Goal: Transaction & Acquisition: Download file/media

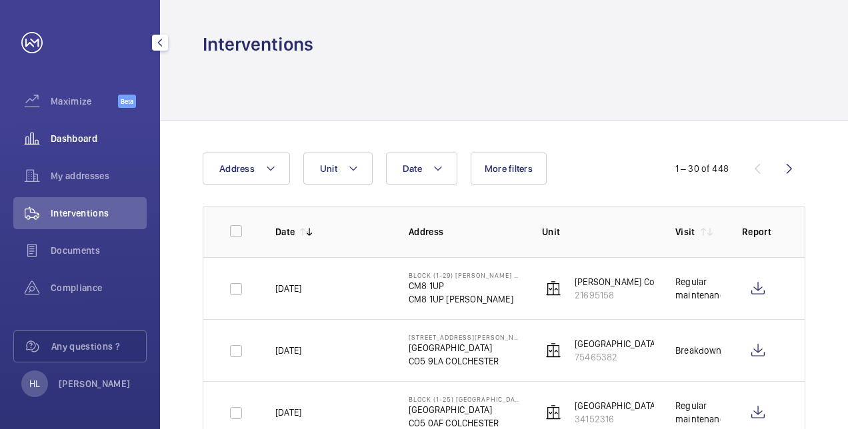
scroll to position [267, 0]
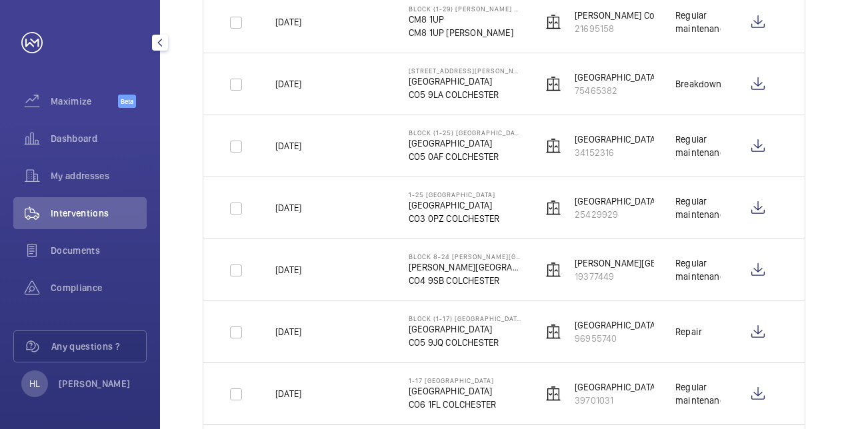
click at [90, 219] on span "Interventions" at bounding box center [99, 213] width 96 height 13
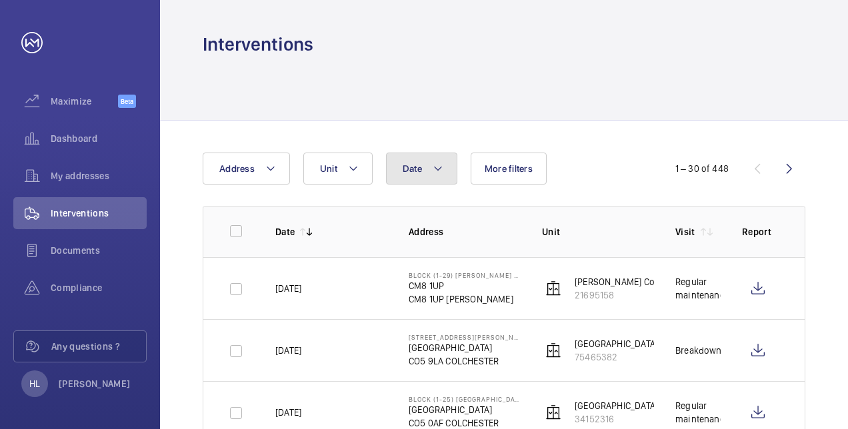
click at [423, 163] on button "Date" at bounding box center [421, 169] width 71 height 32
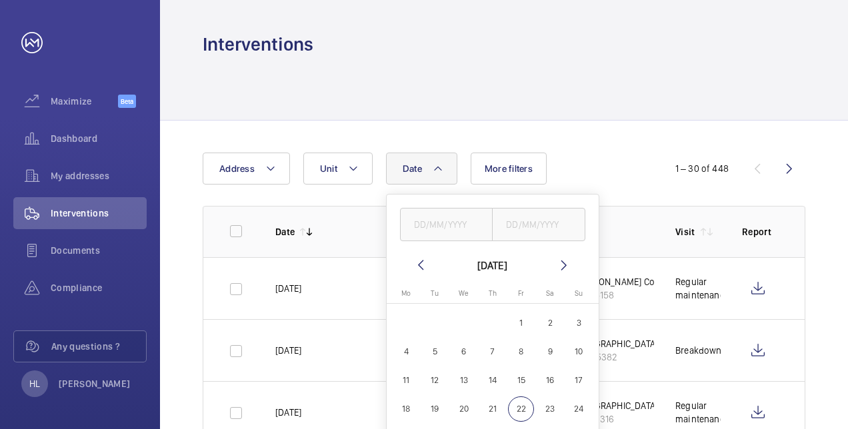
click at [519, 382] on span "15" at bounding box center [521, 380] width 26 height 26
type input "[DATE]"
click at [494, 408] on span "21" at bounding box center [492, 409] width 26 height 26
type input "[DATE]"
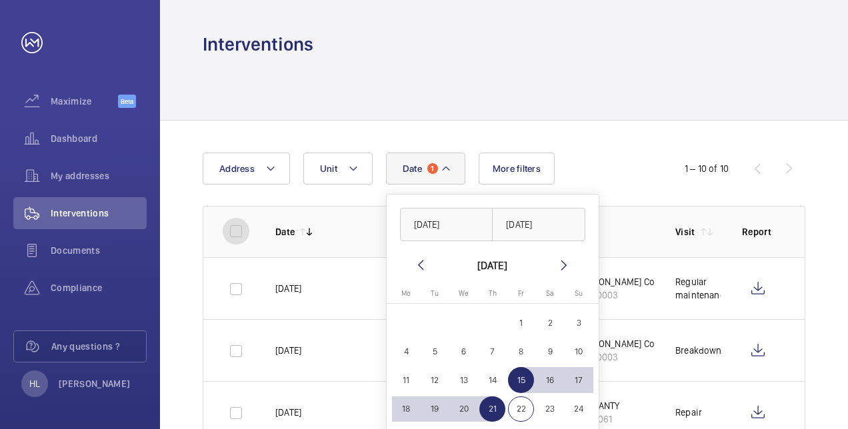
click at [230, 230] on input "checkbox" at bounding box center [236, 231] width 27 height 27
checkbox input "true"
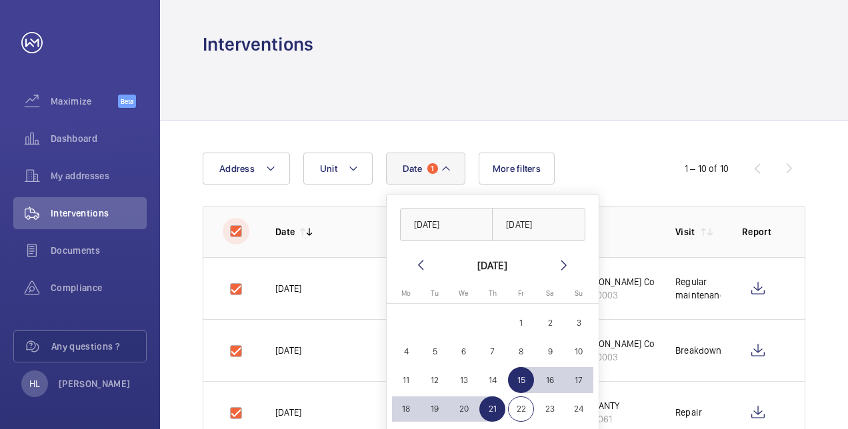
checkbox input "true"
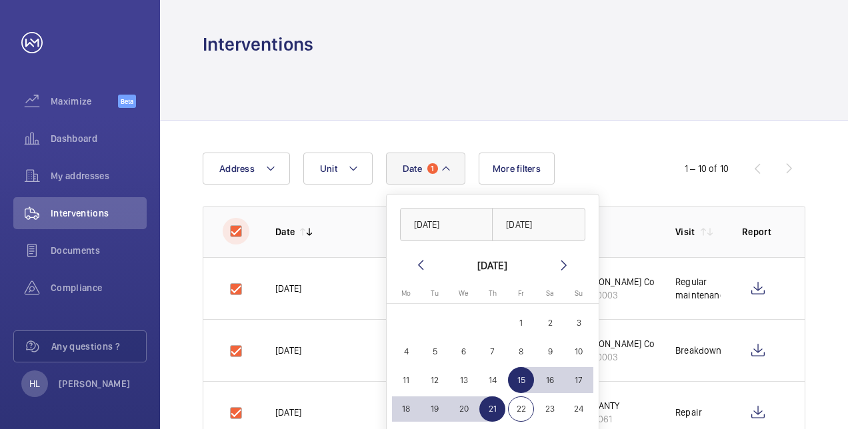
checkbox input "true"
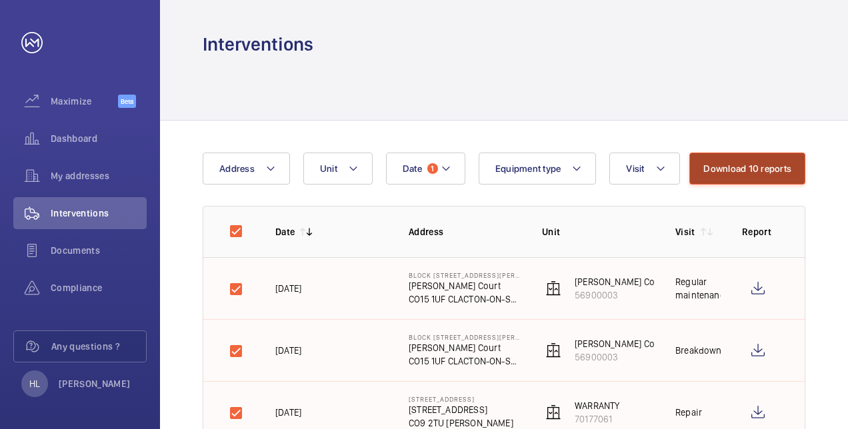
click at [766, 163] on button "Download 10 reports" at bounding box center [747, 169] width 116 height 32
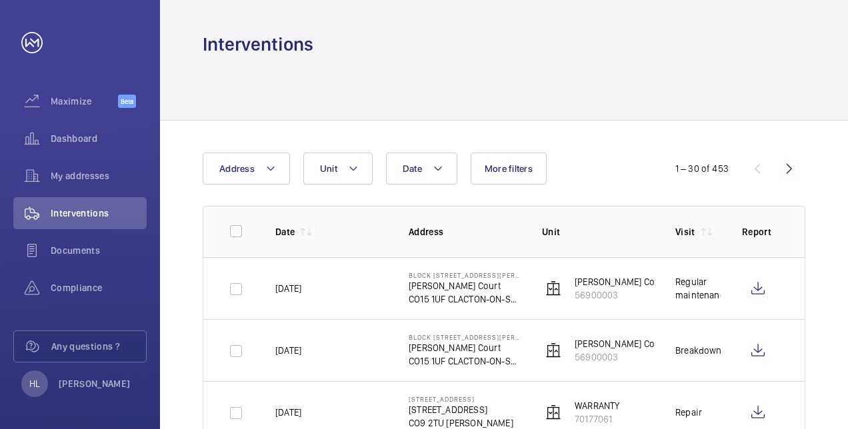
click at [493, 87] on div at bounding box center [504, 88] width 602 height 63
